Goal: Task Accomplishment & Management: Complete application form

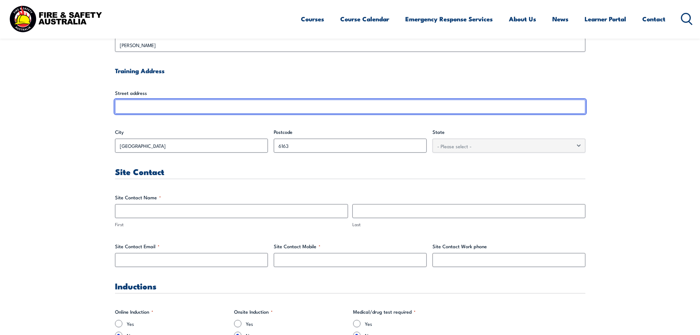
click at [157, 106] on input "Street address" at bounding box center [350, 107] width 470 height 14
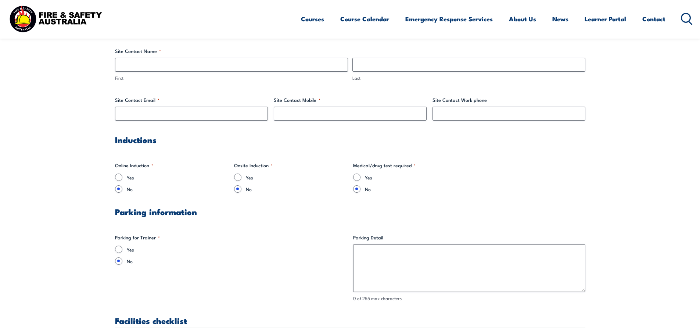
scroll to position [403, 0]
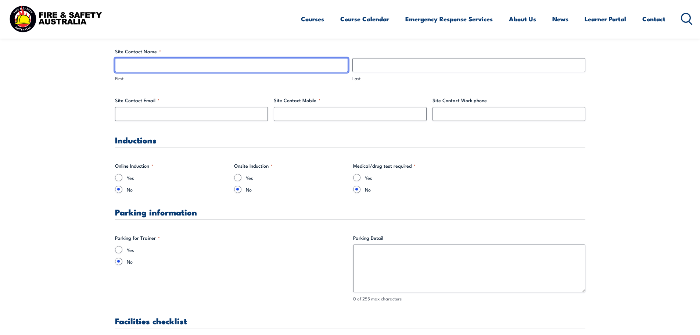
click at [137, 64] on input "First" at bounding box center [231, 65] width 233 height 14
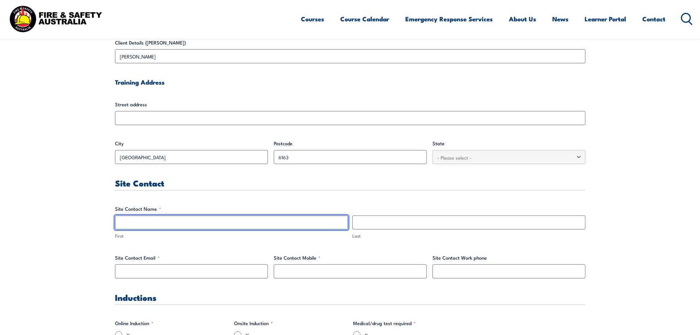
scroll to position [183, 0]
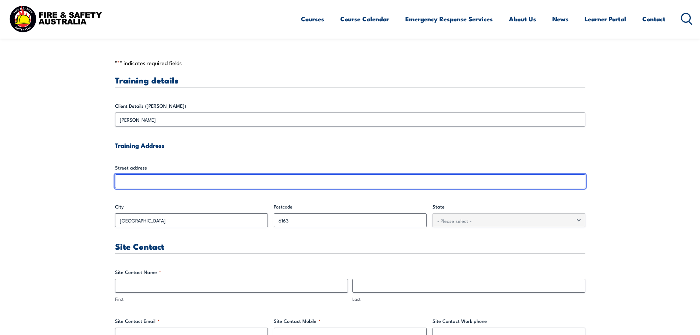
click at [133, 178] on input "Street address" at bounding box center [350, 181] width 470 height 14
click at [175, 178] on input "Street address" at bounding box center [350, 181] width 470 height 14
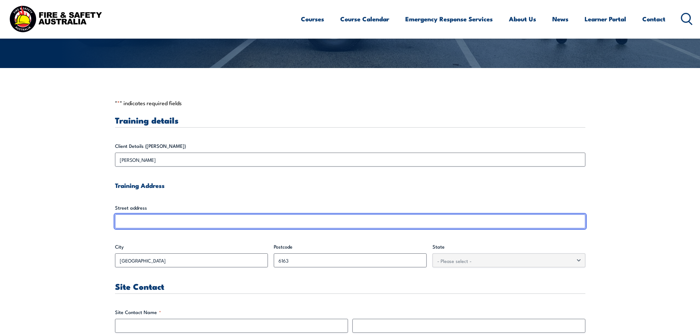
scroll to position [72, 0]
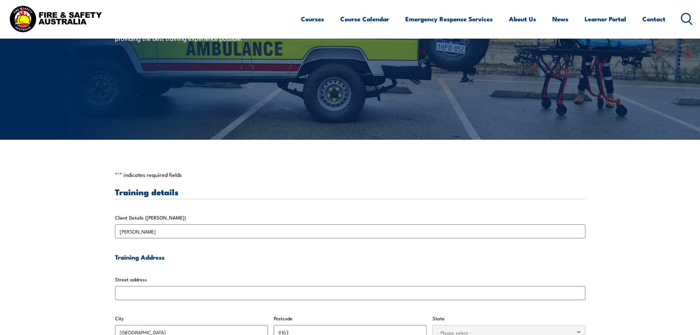
scroll to position [184, 0]
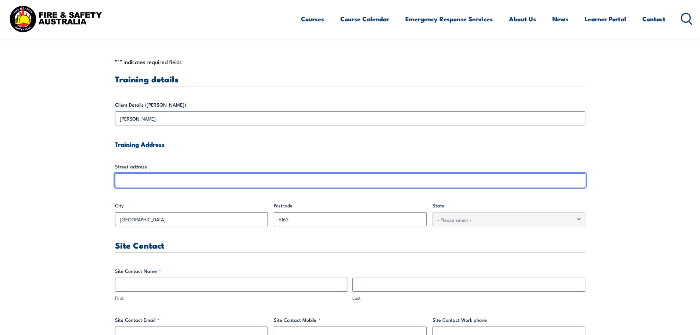
click at [145, 179] on input "Street address" at bounding box center [350, 180] width 470 height 14
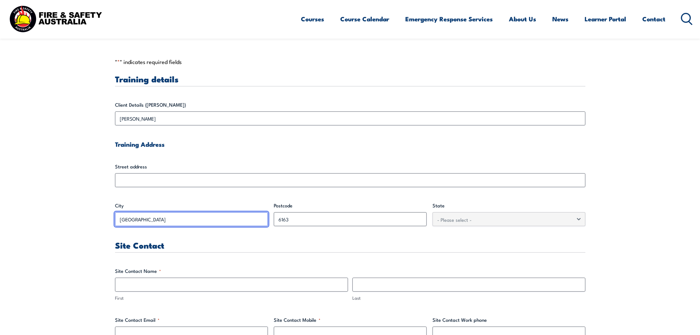
click at [175, 222] on input "[GEOGRAPHIC_DATA]" at bounding box center [191, 219] width 153 height 14
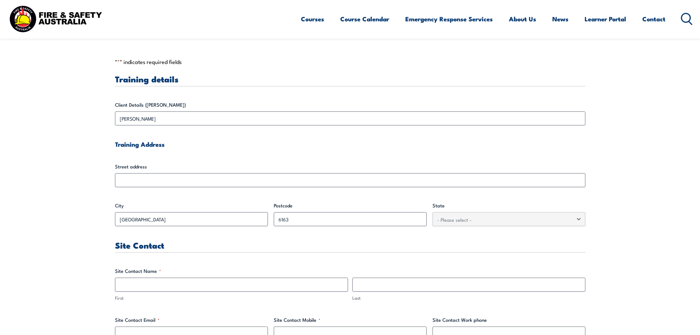
click at [322, 246] on h3 "Site Contact" at bounding box center [350, 245] width 470 height 8
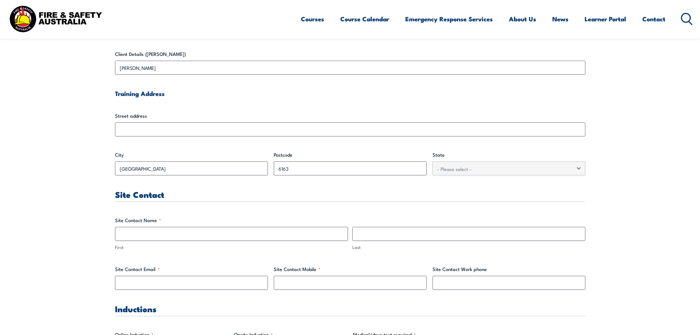
scroll to position [294, 0]
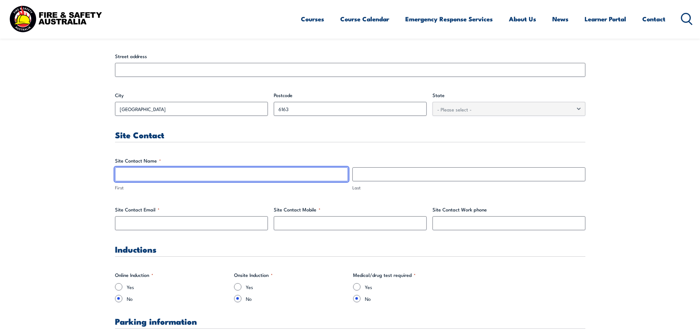
click at [152, 177] on input "First" at bounding box center [231, 174] width 233 height 14
type input "M"
type input "B"
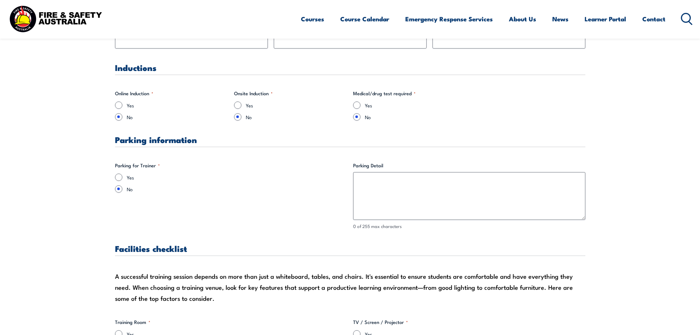
scroll to position [551, 0]
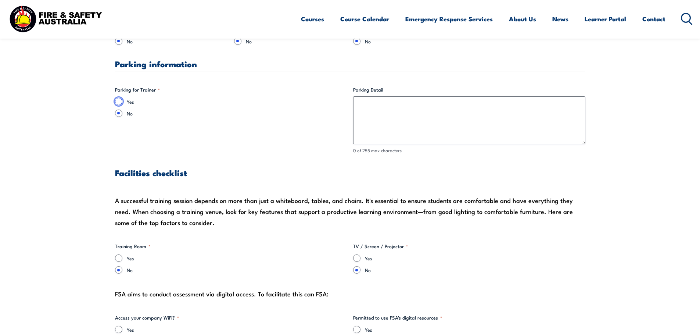
click at [118, 103] on input "Yes" at bounding box center [118, 101] width 7 height 7
radio input "true"
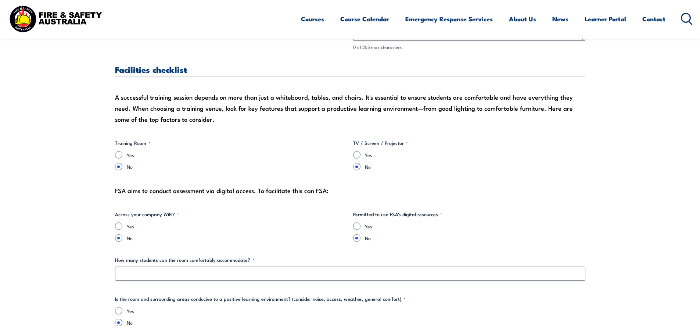
scroll to position [662, 0]
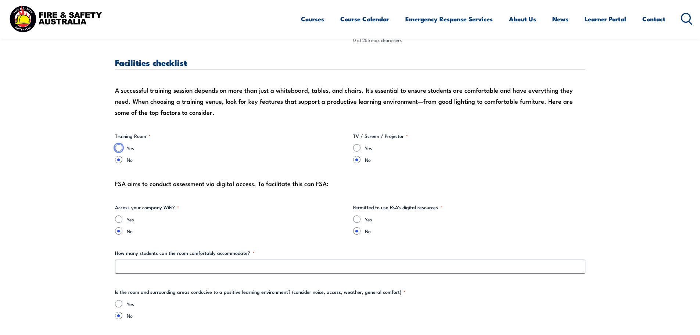
click at [119, 147] on input "Yes" at bounding box center [118, 147] width 7 height 7
radio input "true"
click at [359, 148] on input "Yes" at bounding box center [356, 147] width 7 height 7
radio input "true"
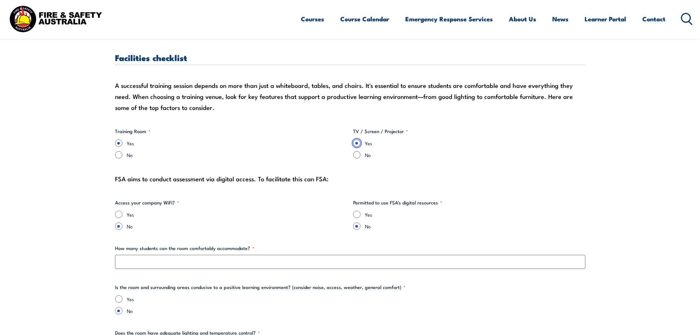
scroll to position [735, 0]
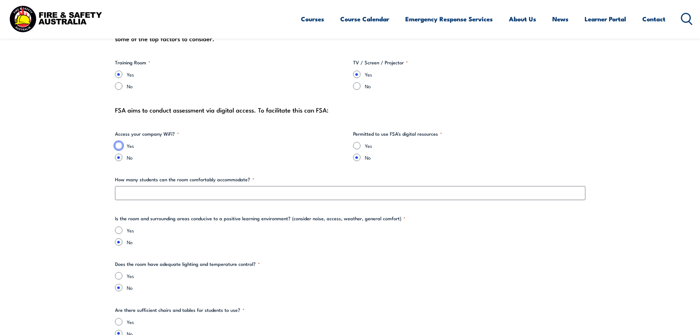
click at [117, 145] on input "Yes" at bounding box center [118, 145] width 7 height 7
radio input "true"
click at [354, 146] on input "Yes" at bounding box center [356, 145] width 7 height 7
radio input "true"
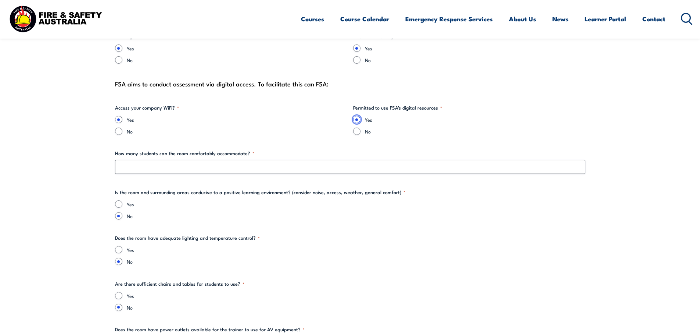
scroll to position [845, 0]
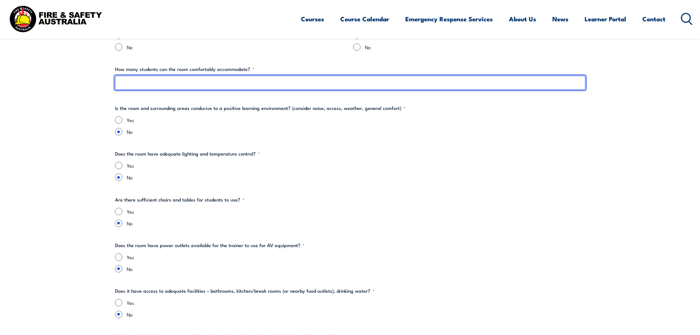
drag, startPoint x: 171, startPoint y: 79, endPoint x: 184, endPoint y: 85, distance: 14.7
click at [171, 80] on input "How many students can the room comfortably accommodate? *" at bounding box center [350, 83] width 470 height 14
click at [128, 80] on input "1" at bounding box center [350, 83] width 470 height 14
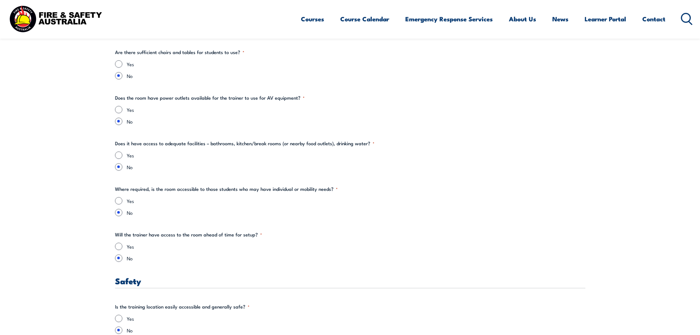
scroll to position [992, 0]
type input "12"
click at [118, 111] on input "Yes" at bounding box center [118, 109] width 7 height 7
radio input "true"
click at [119, 159] on input "Yes" at bounding box center [118, 155] width 7 height 7
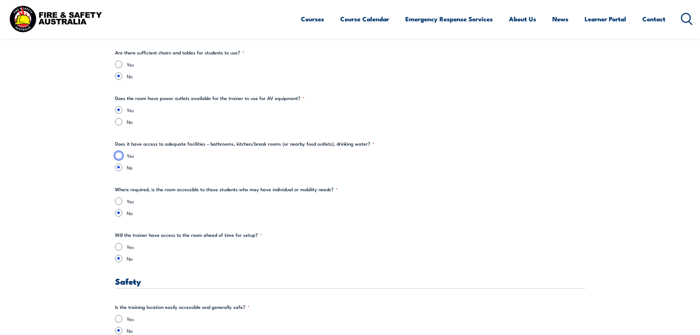
radio input "true"
click at [117, 197] on div "Yes" at bounding box center [350, 200] width 470 height 7
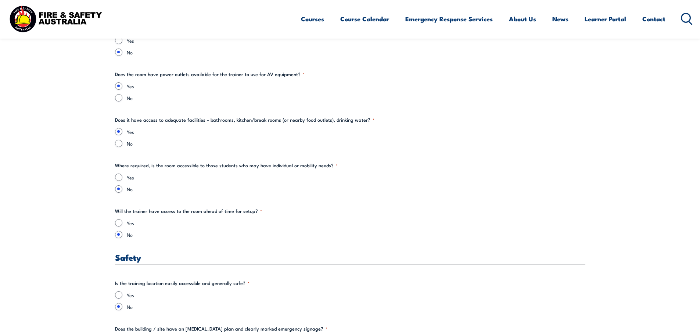
scroll to position [1029, 0]
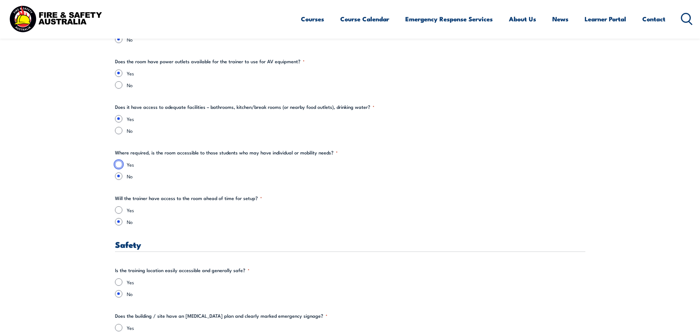
click at [115, 164] on input "Yes" at bounding box center [118, 164] width 7 height 7
radio input "true"
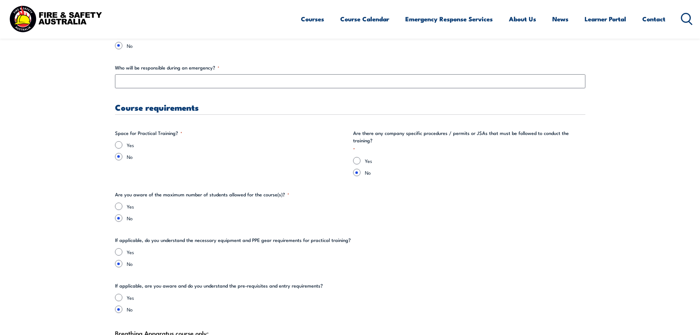
scroll to position [1323, 0]
click at [119, 145] on input "Yes" at bounding box center [118, 144] width 7 height 7
radio input "true"
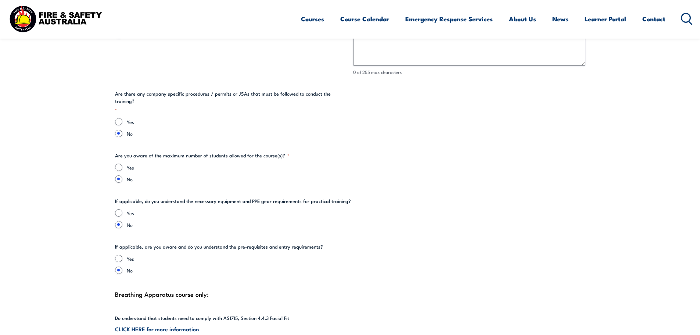
scroll to position [1470, 0]
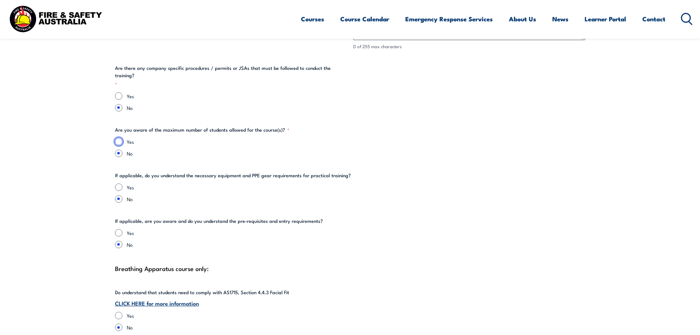
click at [117, 138] on input "Yes" at bounding box center [118, 141] width 7 height 7
radio input "true"
click at [122, 183] on input "Yes" at bounding box center [118, 186] width 7 height 7
radio input "true"
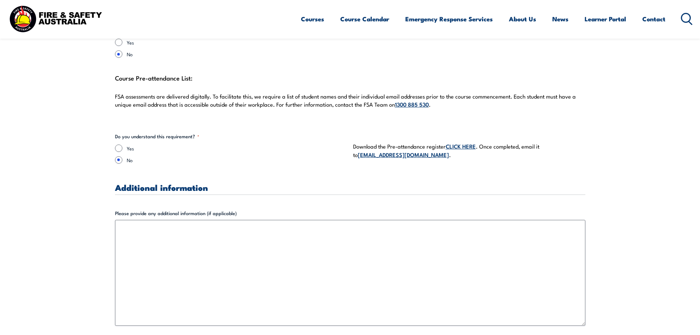
scroll to position [1985, 0]
drag, startPoint x: 118, startPoint y: 141, endPoint x: 128, endPoint y: 142, distance: 10.4
click at [119, 144] on input "Yes" at bounding box center [118, 147] width 7 height 7
radio input "true"
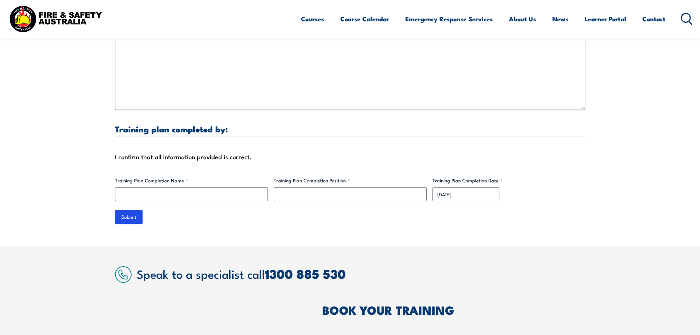
scroll to position [2205, 0]
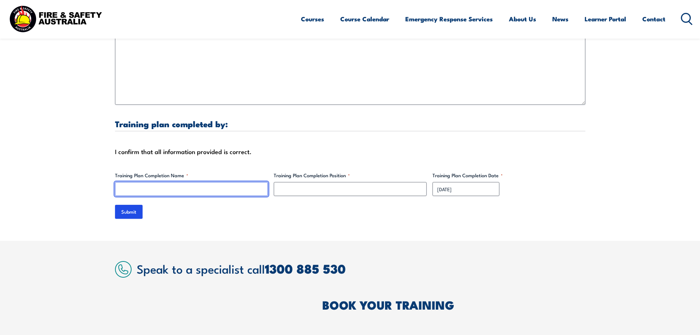
click at [142, 182] on input "Training Plan Completion Name *" at bounding box center [191, 189] width 153 height 14
click at [141, 185] on input "[PERSON_NAME]" at bounding box center [191, 189] width 153 height 14
type input "[PERSON_NAME]"
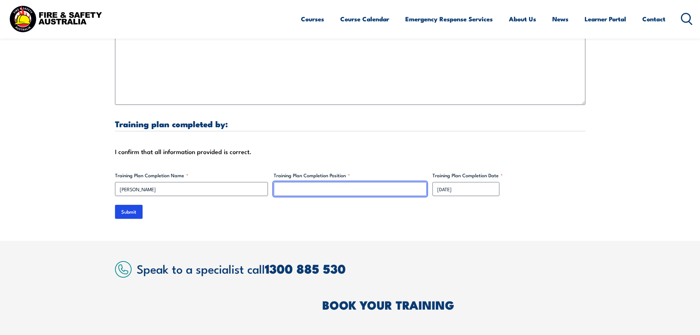
paste input "Technical Trainer"
type input "Technical Trainer"
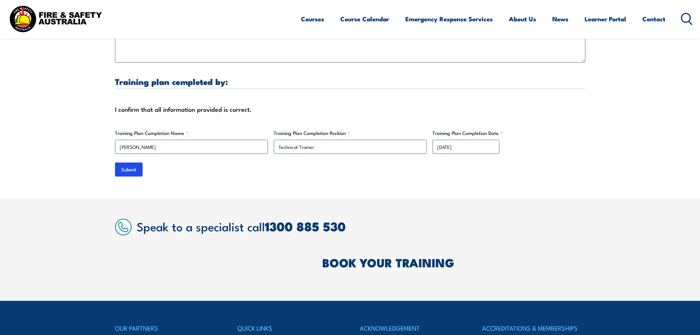
scroll to position [2169, 0]
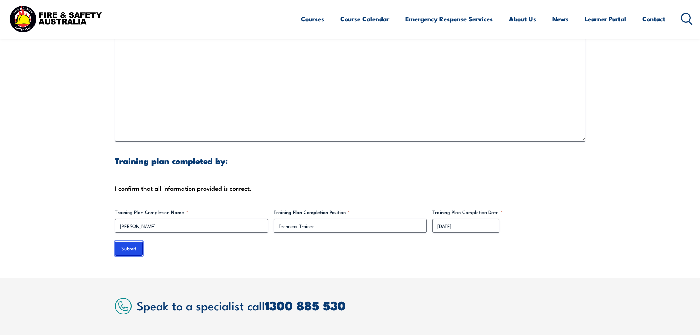
click at [133, 246] on input "Submit" at bounding box center [129, 248] width 28 height 14
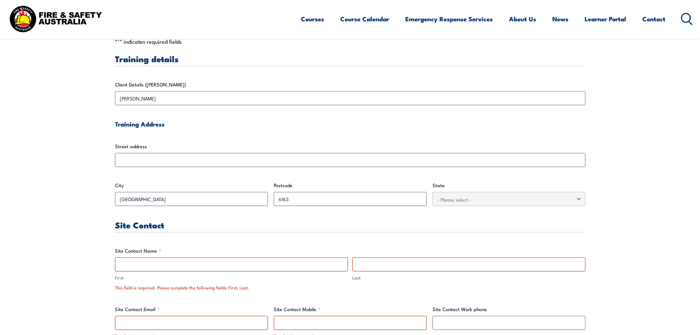
scroll to position [297, 0]
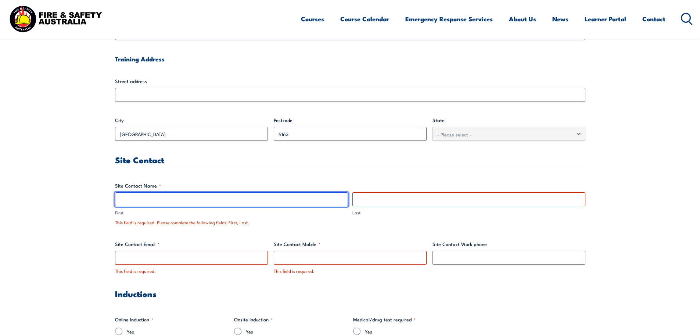
click at [145, 201] on input "First" at bounding box center [231, 199] width 233 height 14
click at [132, 201] on input "First" at bounding box center [231, 199] width 233 height 14
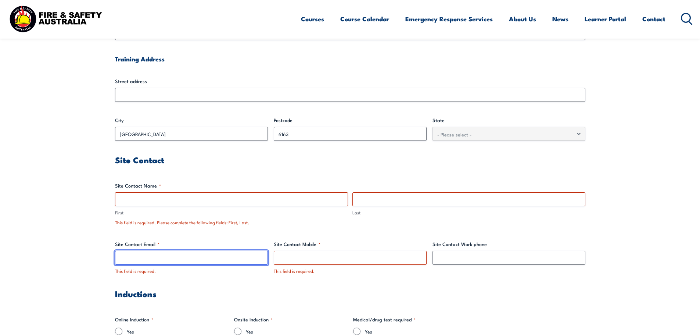
click at [142, 256] on input "Site Contact Email *" at bounding box center [191, 258] width 153 height 14
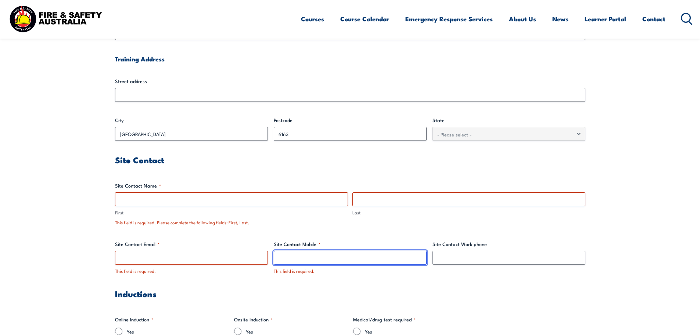
drag, startPoint x: 276, startPoint y: 254, endPoint x: 282, endPoint y: 254, distance: 6.2
click at [281, 254] on input "Site Contact Mobile *" at bounding box center [350, 258] width 153 height 14
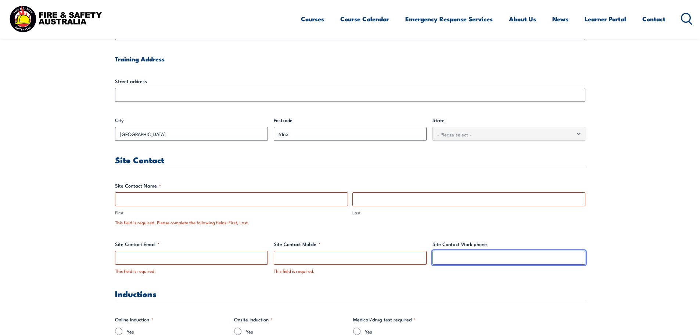
click at [446, 262] on input "Site Contact Work phone" at bounding box center [509, 258] width 153 height 14
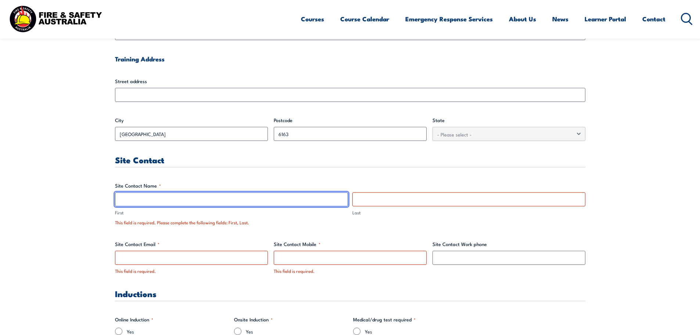
click at [146, 195] on input "First" at bounding box center [231, 199] width 233 height 14
type input "m"
type input "[PERSON_NAME]"
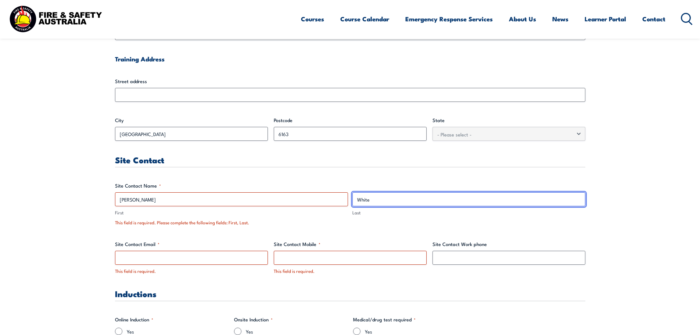
type input "White"
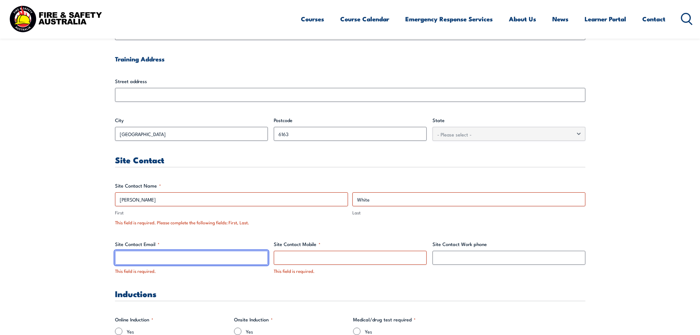
click at [146, 261] on input "Site Contact Email *" at bounding box center [191, 258] width 153 height 14
paste input "[PERSON_NAME][EMAIL_ADDRESS][DOMAIN_NAME]"
type input "[PERSON_NAME][EMAIL_ADDRESS][DOMAIN_NAME]"
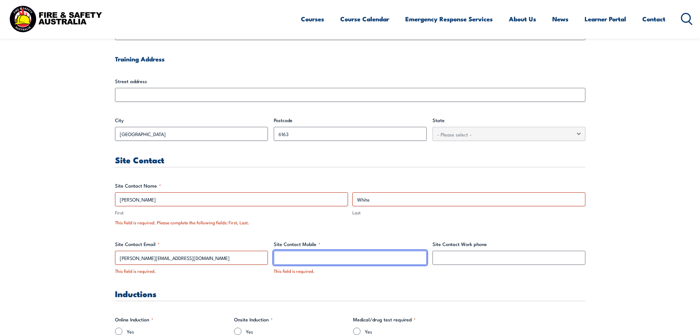
click at [295, 259] on input "Site Contact Mobile *" at bounding box center [350, 258] width 153 height 14
paste input "0488 159 537"
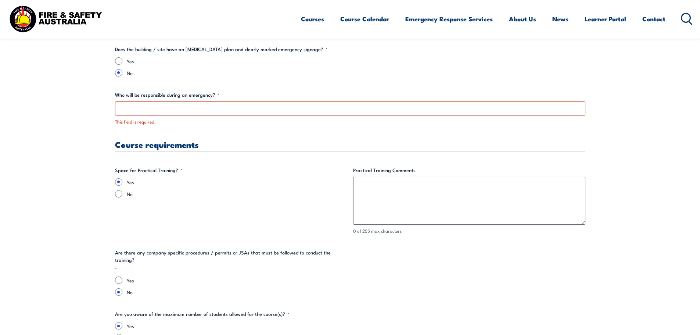
scroll to position [1290, 0]
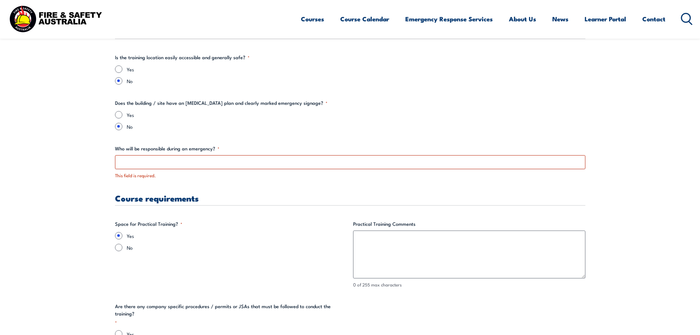
type input "0488 159 537"
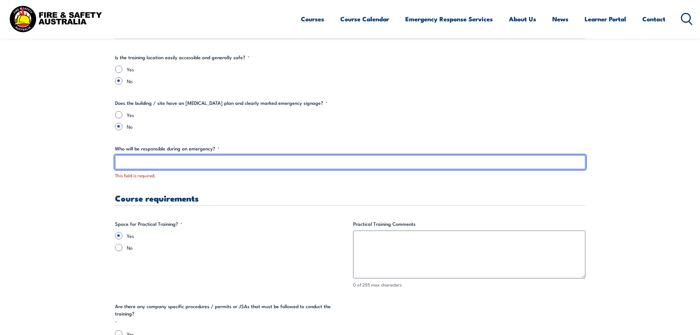
click at [135, 165] on input "Who will be responsible during an emergency? *" at bounding box center [350, 162] width 470 height 14
type input "f"
type input "D"
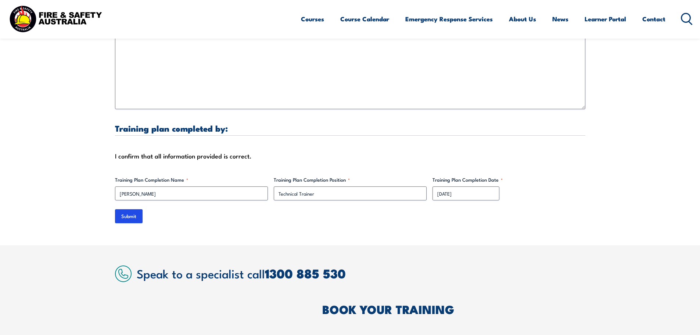
scroll to position [2356, 0]
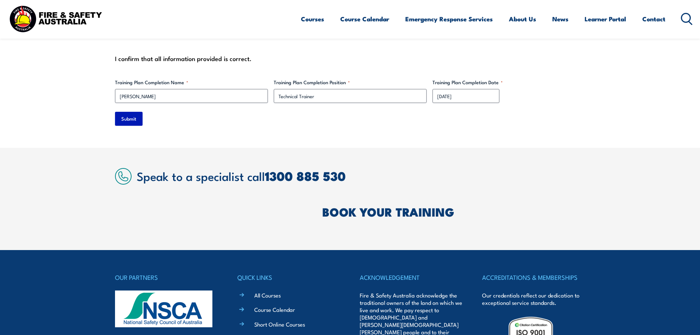
type input "FSA training team"
click at [131, 112] on input "Submit" at bounding box center [129, 119] width 28 height 14
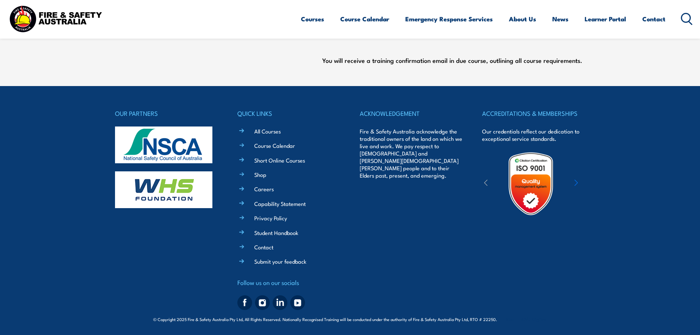
scroll to position [0, 0]
